Goal: Use online tool/utility: Utilize a website feature to perform a specific function

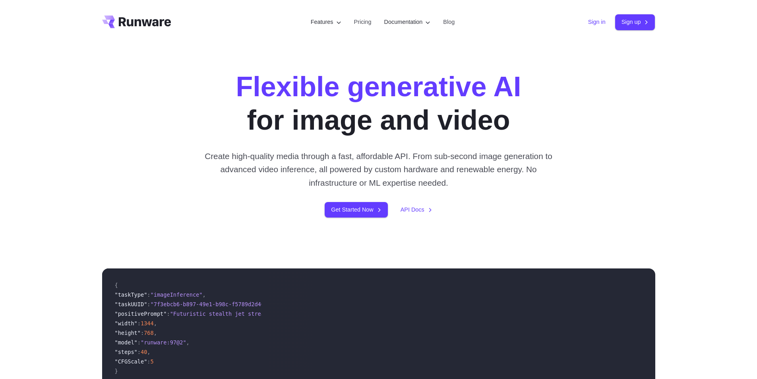
click at [601, 20] on link "Sign in" at bounding box center [596, 21] width 17 height 9
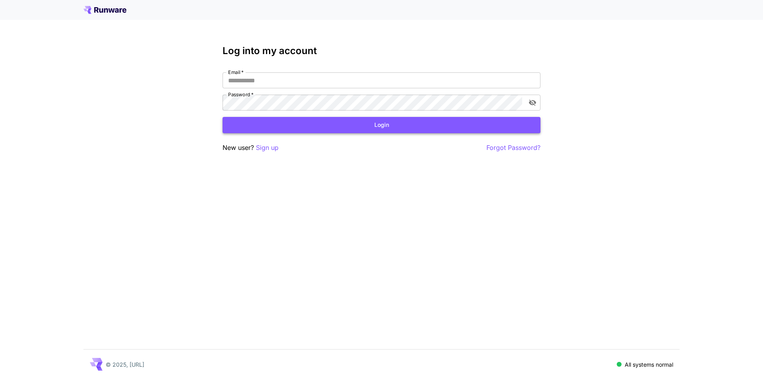
type input "**********"
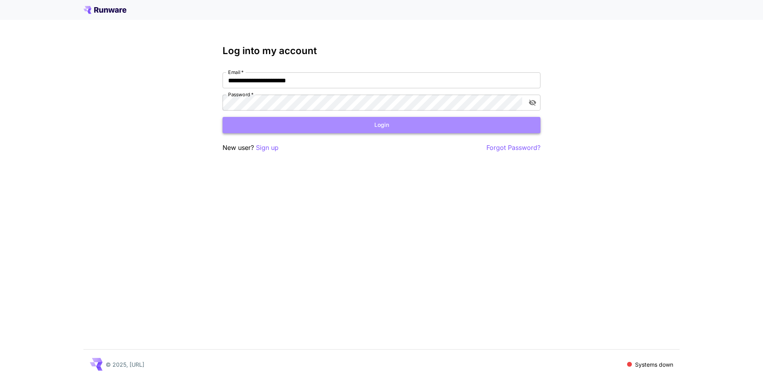
click at [313, 128] on button "Login" at bounding box center [381, 125] width 318 height 16
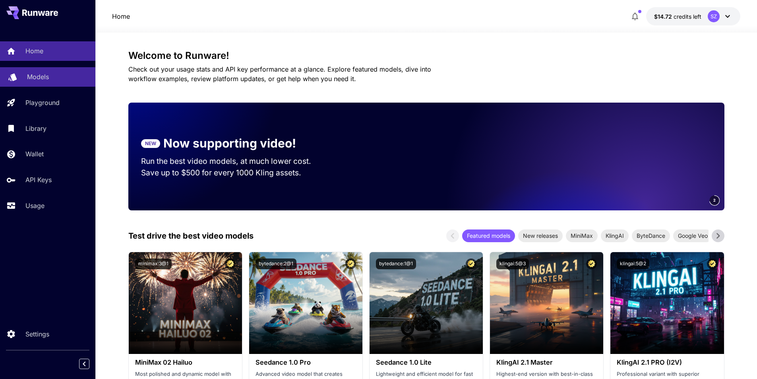
click at [54, 75] on div "Models" at bounding box center [58, 77] width 62 height 10
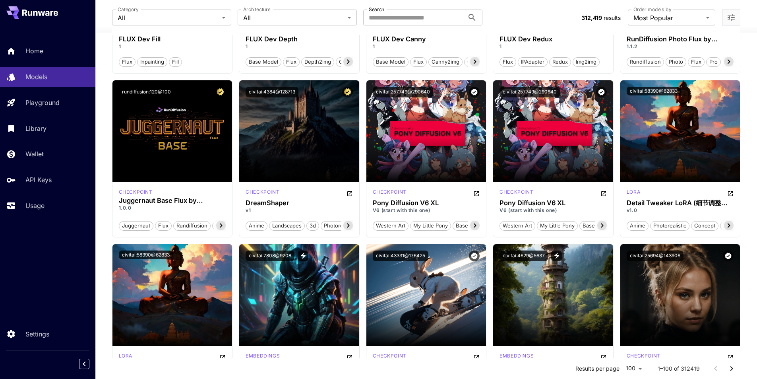
scroll to position [627, 0]
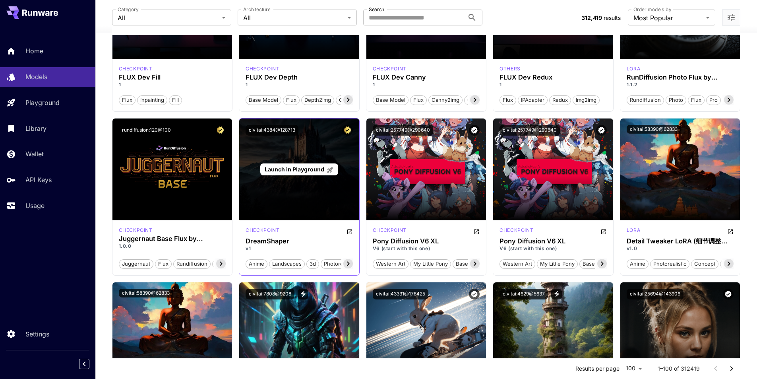
click at [313, 168] on span "Launch in Playground" at bounding box center [295, 169] width 60 height 7
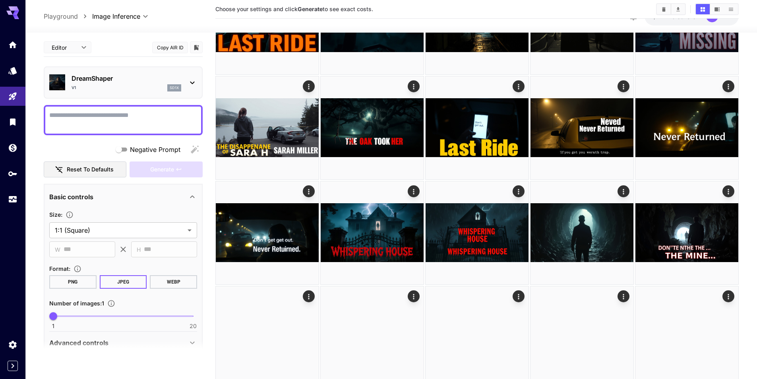
scroll to position [110, 0]
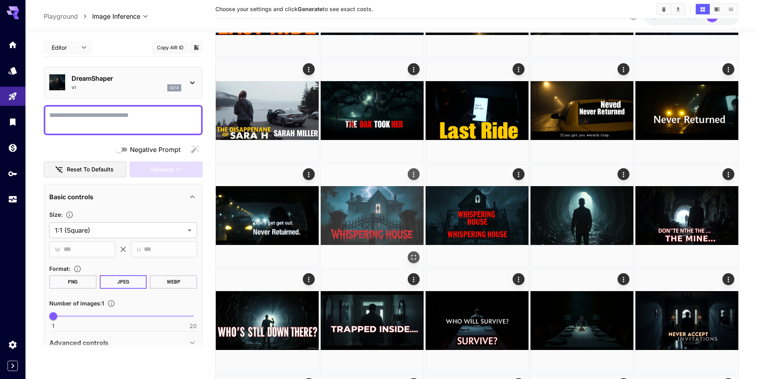
click at [375, 224] on img at bounding box center [372, 215] width 103 height 103
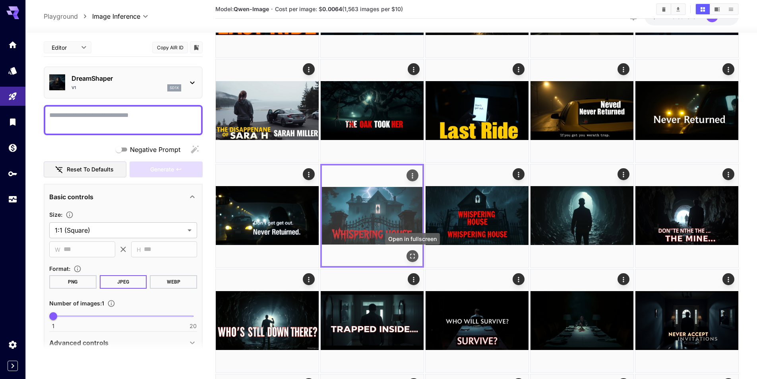
click at [413, 254] on icon "Open in fullscreen" at bounding box center [412, 256] width 8 height 8
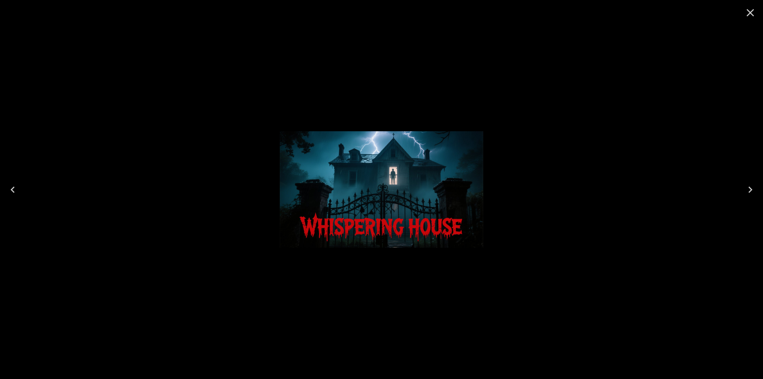
click at [751, 17] on icon "Close" at bounding box center [750, 12] width 13 height 13
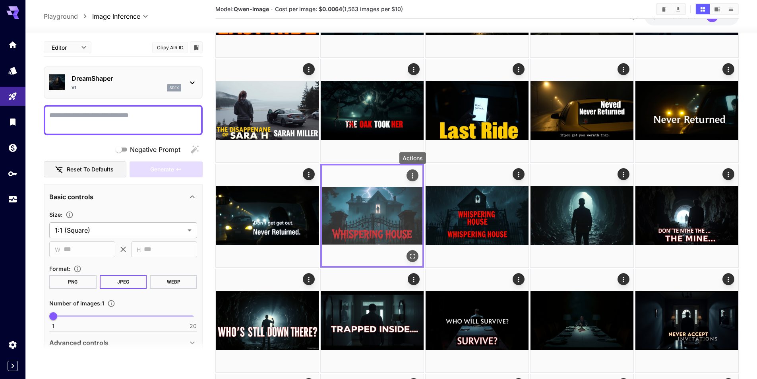
click at [414, 176] on icon "Actions" at bounding box center [412, 176] width 8 height 8
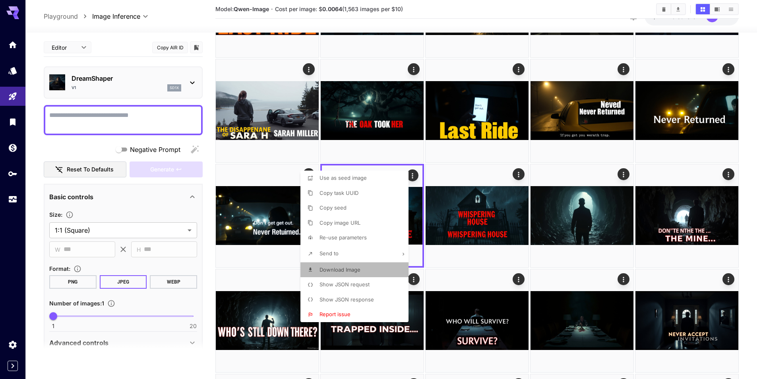
click at [340, 271] on span "Download Image" at bounding box center [339, 269] width 41 height 6
click at [754, 151] on div at bounding box center [381, 189] width 763 height 379
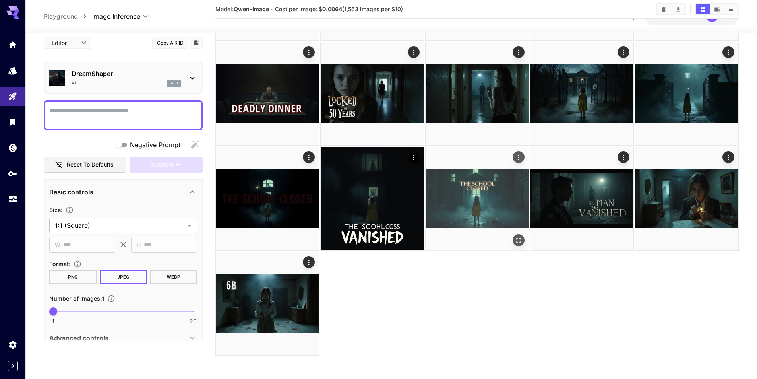
scroll to position [442, 0]
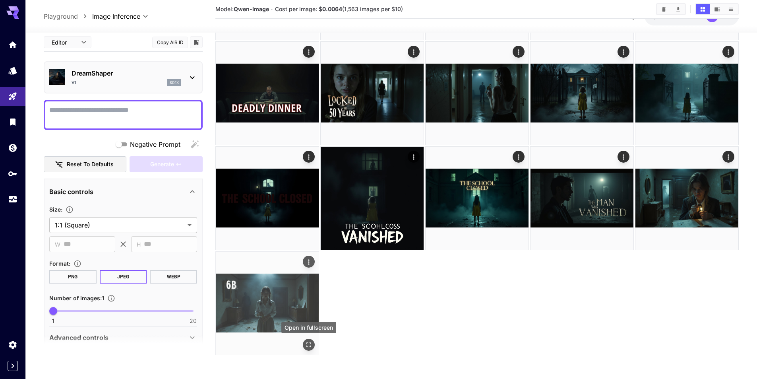
click at [308, 340] on icon "Open in fullscreen" at bounding box center [309, 344] width 8 height 8
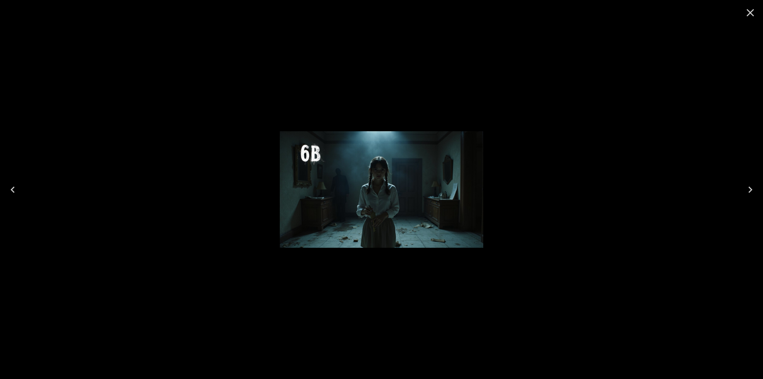
click at [747, 12] on icon "Close" at bounding box center [750, 12] width 13 height 13
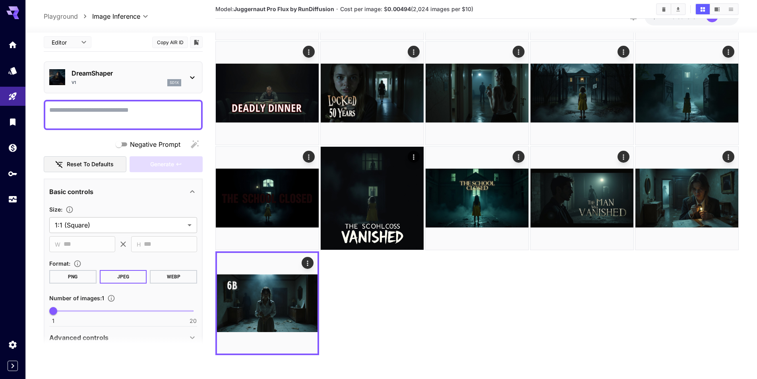
click at [145, 114] on textarea "Negative Prompt" at bounding box center [123, 114] width 148 height 19
paste textarea "**********"
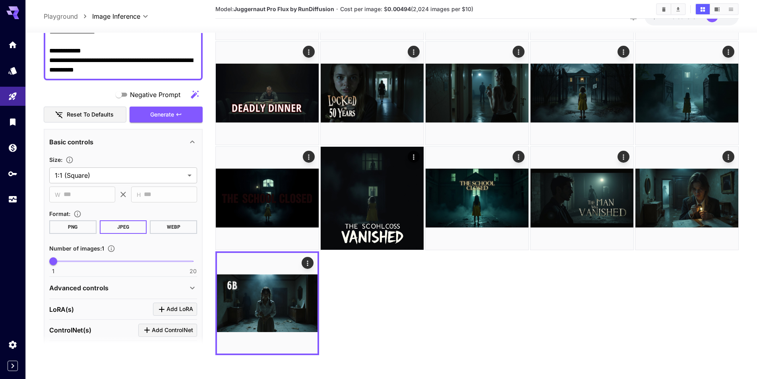
scroll to position [199, 0]
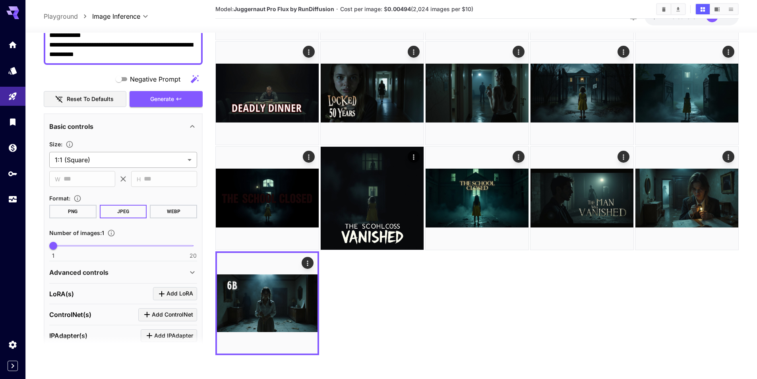
type textarea "**********"
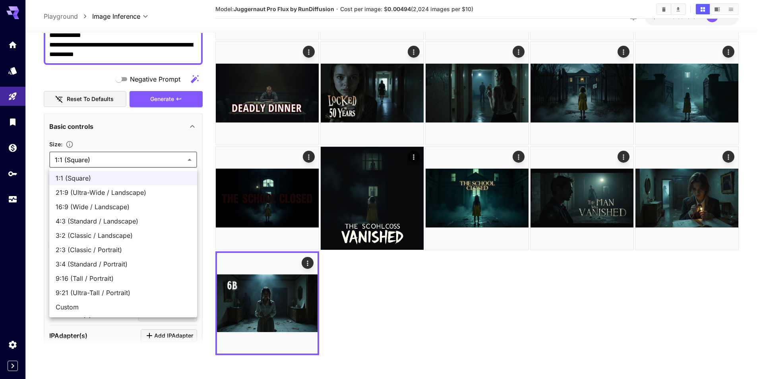
click at [110, 208] on span "16:9 (Wide / Landscape)" at bounding box center [123, 207] width 135 height 10
type input "**********"
type input "***"
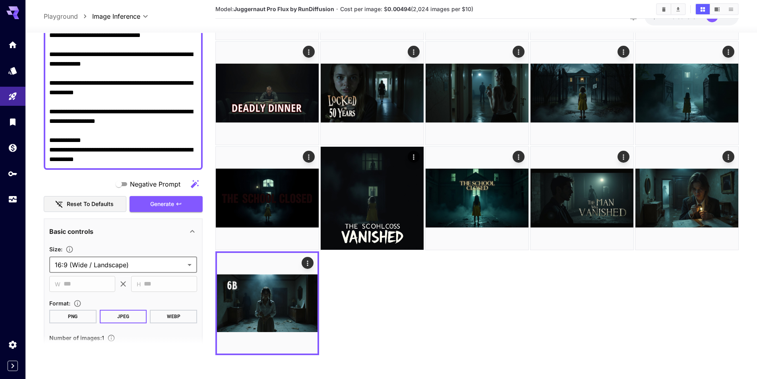
scroll to position [79, 0]
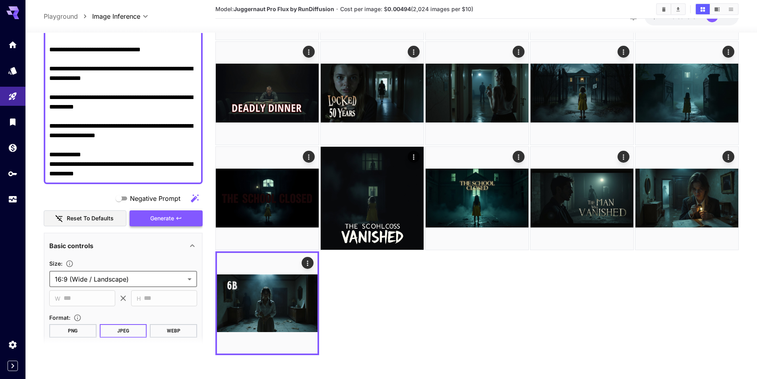
click at [167, 222] on span "Generate" at bounding box center [162, 218] width 24 height 10
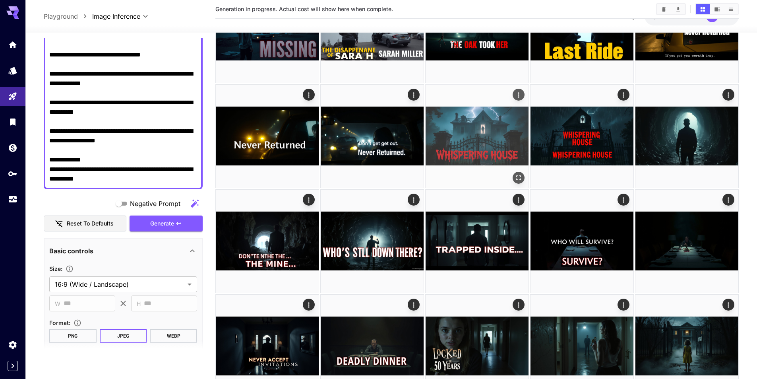
scroll to position [0, 0]
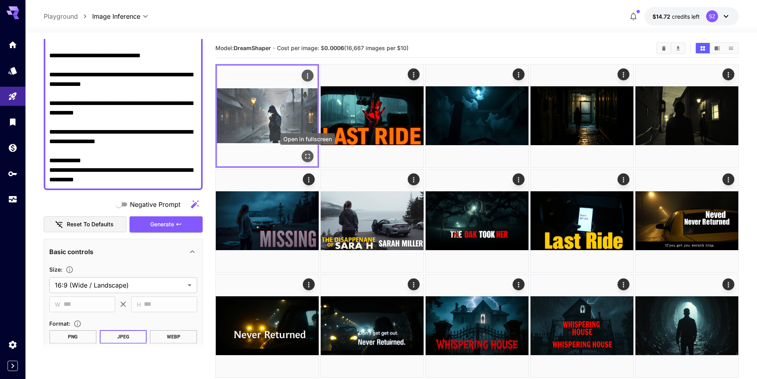
click at [303, 157] on button "Open in fullscreen" at bounding box center [307, 156] width 12 height 12
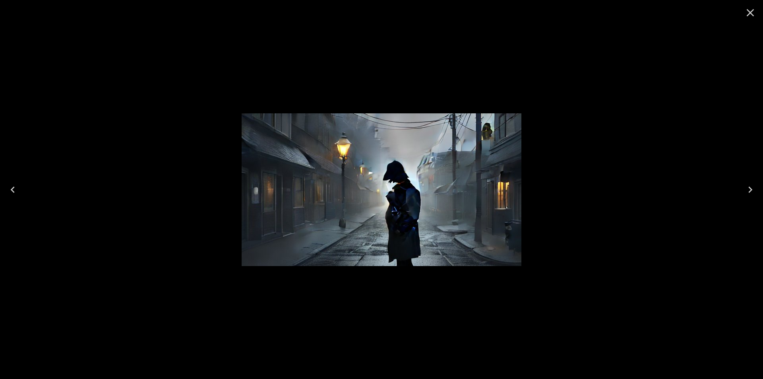
click at [752, 9] on icon "Close" at bounding box center [750, 12] width 13 height 13
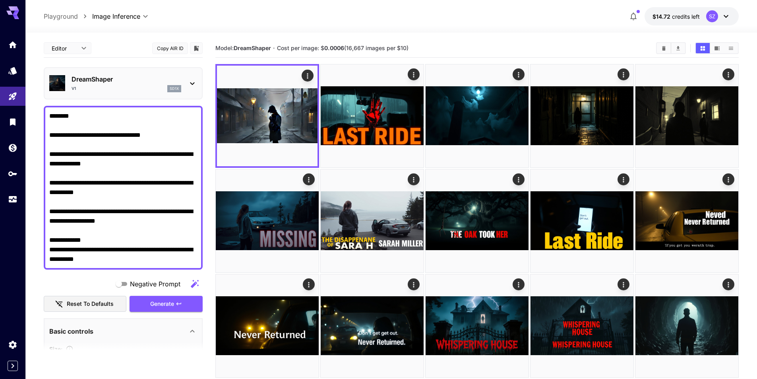
click at [155, 87] on div "v1 sd1x" at bounding box center [126, 88] width 110 height 7
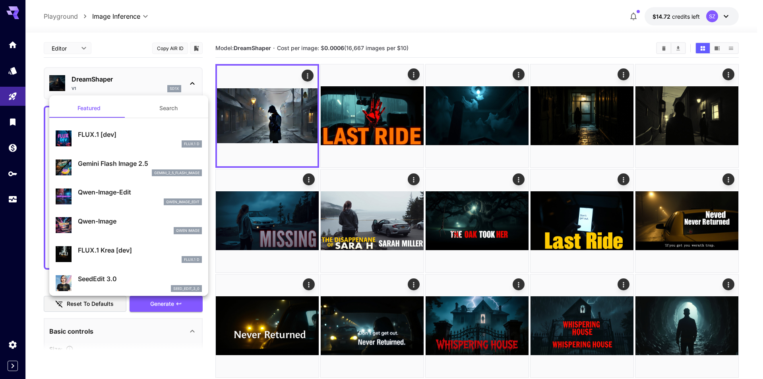
click at [122, 167] on p "Gemini Flash Image 2.5" at bounding box center [140, 163] width 124 height 10
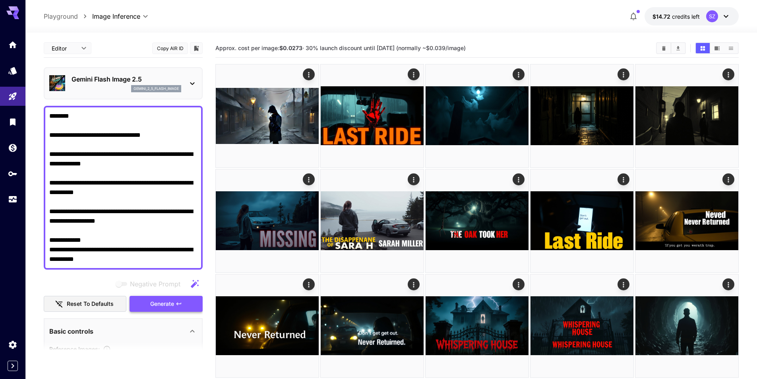
click at [164, 304] on span "Generate" at bounding box center [162, 304] width 24 height 10
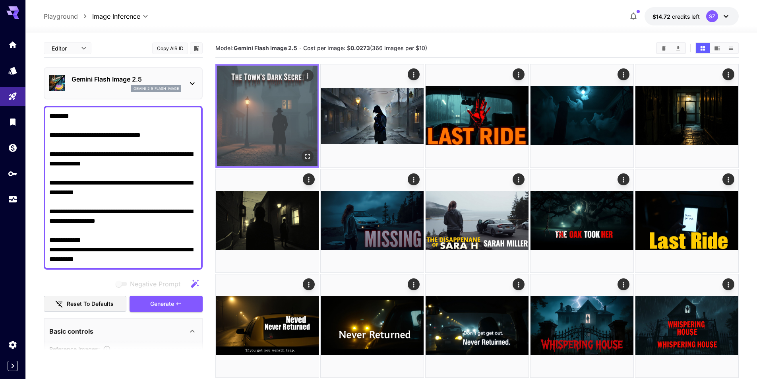
click at [280, 120] on img at bounding box center [267, 116] width 100 height 100
click at [302, 157] on button "Open in fullscreen" at bounding box center [307, 156] width 12 height 12
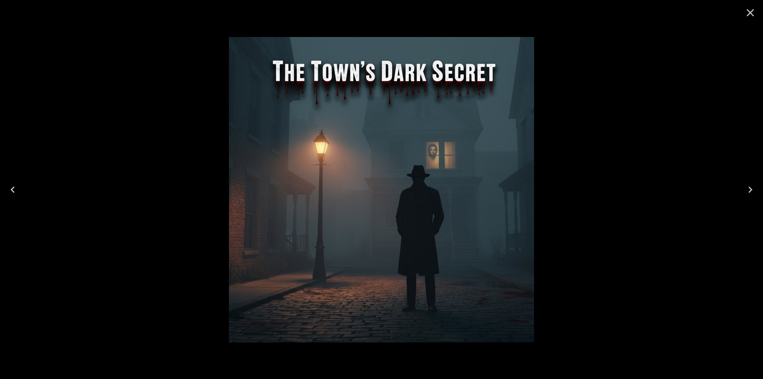
click at [755, 12] on icon "Close" at bounding box center [750, 12] width 13 height 13
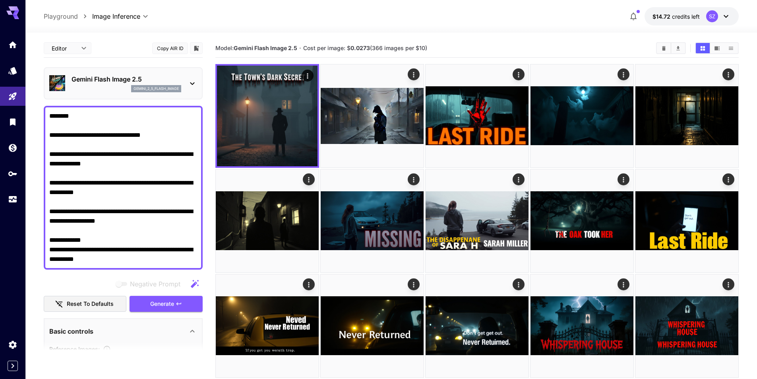
click at [165, 89] on p "gemini_2_5_flash_image" at bounding box center [155, 89] width 45 height 6
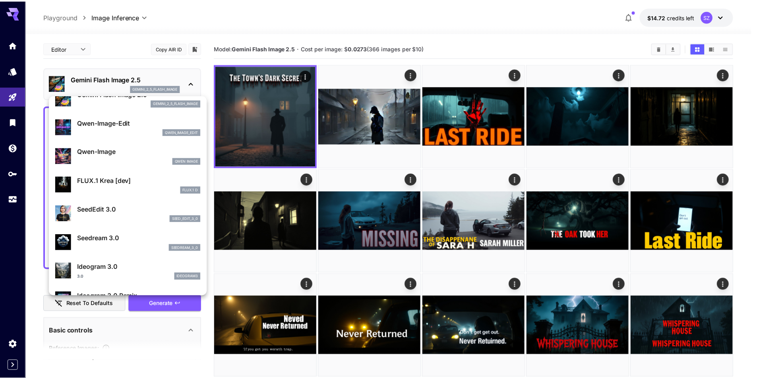
scroll to position [85, 0]
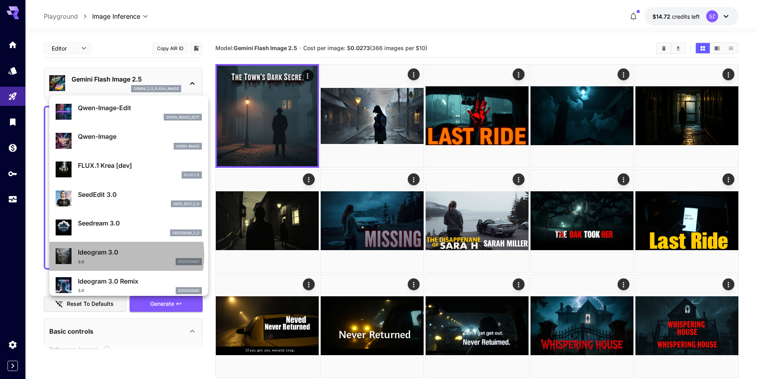
click at [116, 255] on p "Ideogram 3.0" at bounding box center [140, 252] width 124 height 10
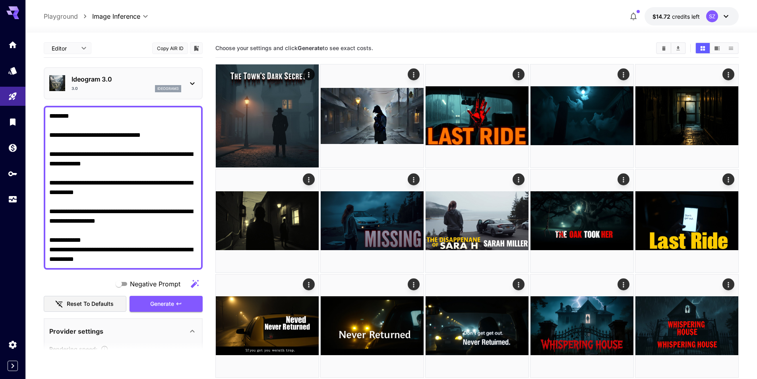
scroll to position [159, 0]
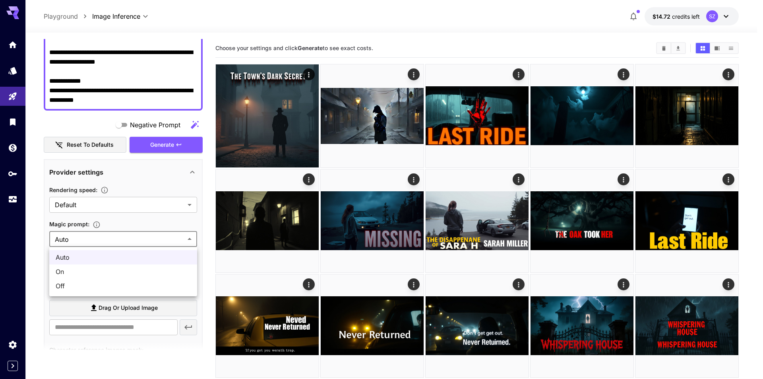
click at [120, 238] on div at bounding box center [381, 189] width 763 height 379
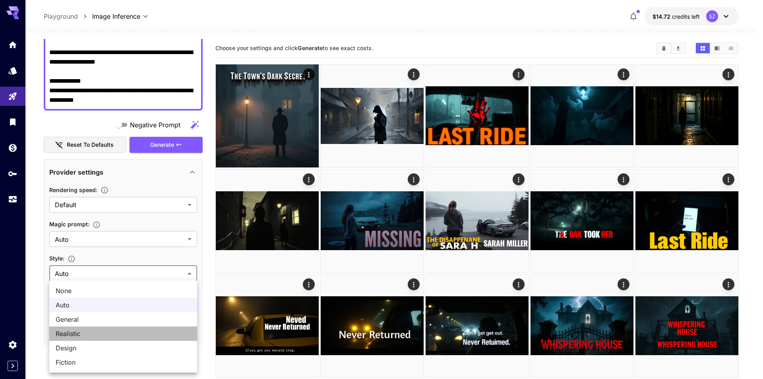
click at [94, 330] on span "Realistic" at bounding box center [123, 333] width 135 height 10
type input "*********"
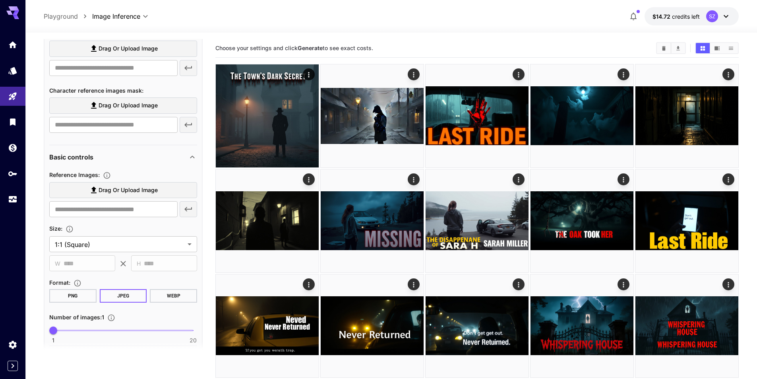
scroll to position [437, 0]
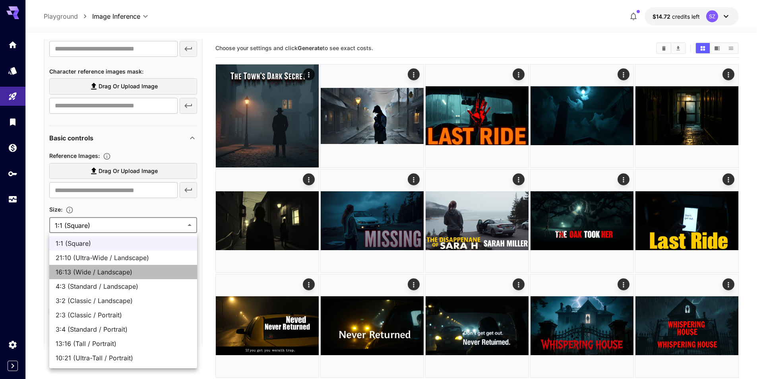
click at [103, 273] on span "16:13 (Wide / Landscape)" at bounding box center [123, 272] width 135 height 10
type input "**********"
type input "***"
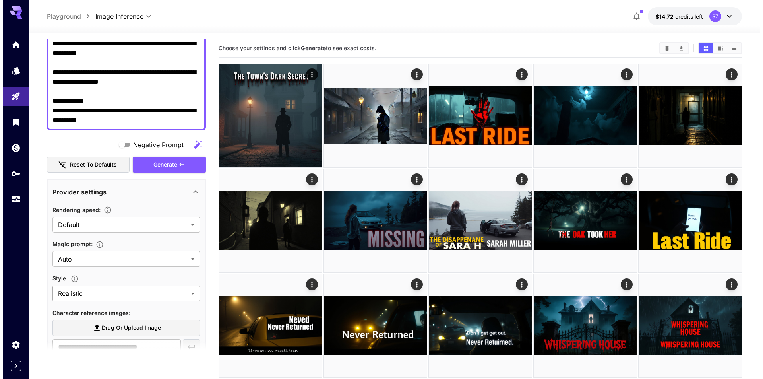
scroll to position [0, 0]
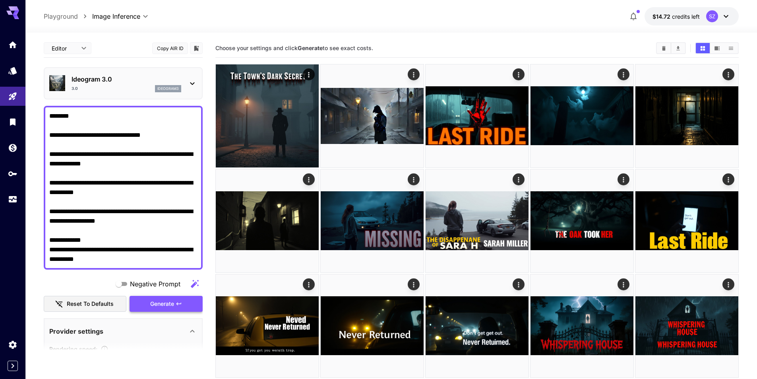
click at [154, 305] on span "Generate" at bounding box center [162, 304] width 24 height 10
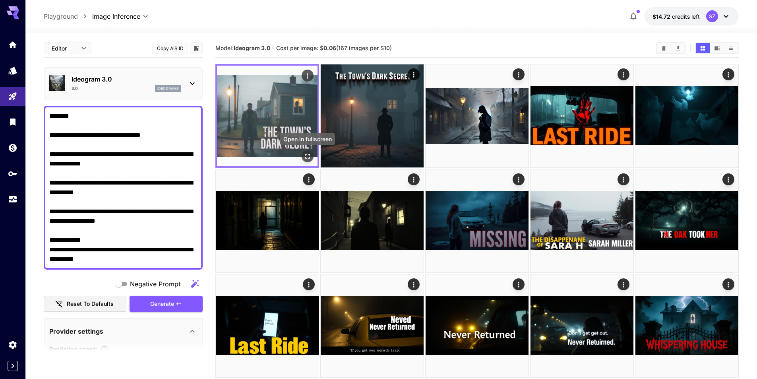
click at [307, 158] on icon "Open in fullscreen" at bounding box center [307, 156] width 8 height 8
